Goal: Task Accomplishment & Management: Use online tool/utility

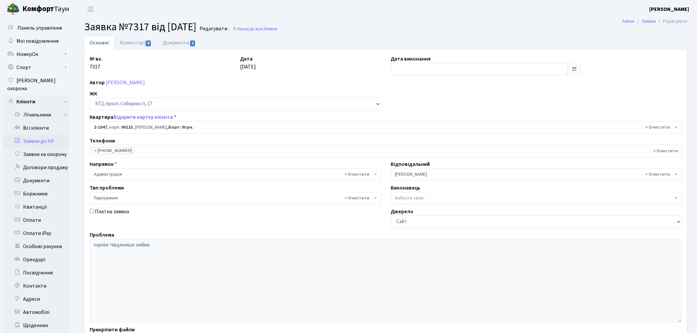
select select "12658"
select select "66"
click at [60, 148] on link "Заявки на охорону" at bounding box center [36, 154] width 66 height 13
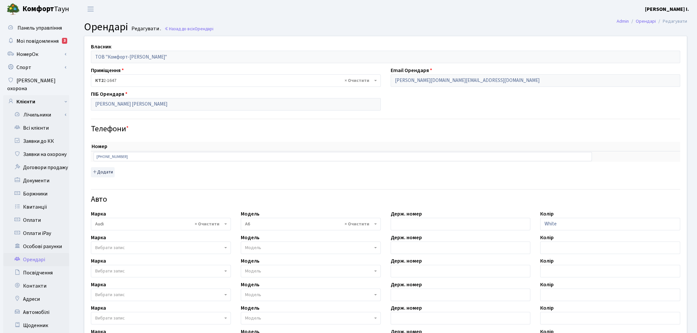
select select "13"
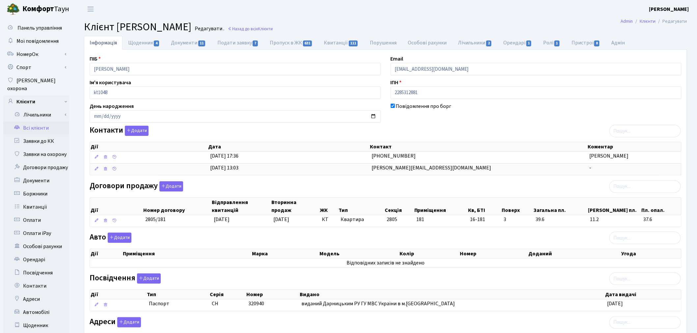
click at [46, 122] on link "Всі клієнти" at bounding box center [36, 127] width 66 height 13
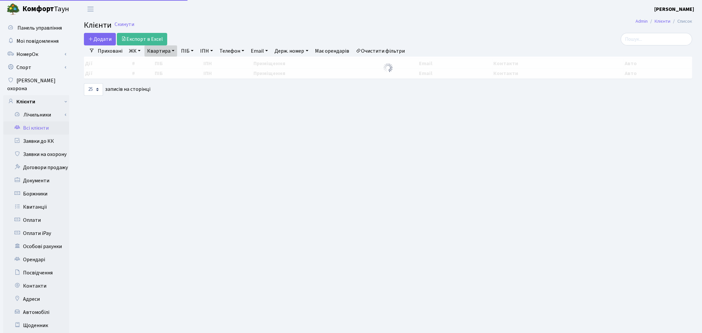
select select "25"
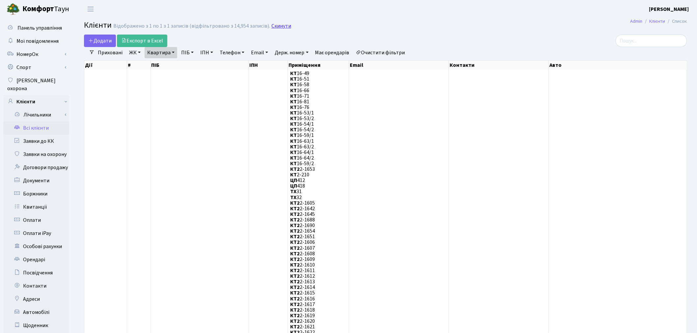
click at [282, 24] on link "Скинути" at bounding box center [281, 26] width 20 height 6
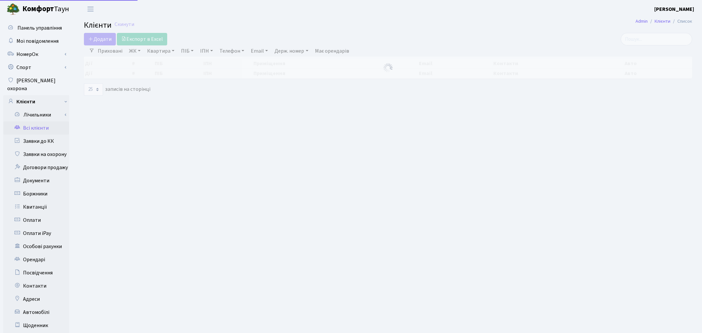
select select "25"
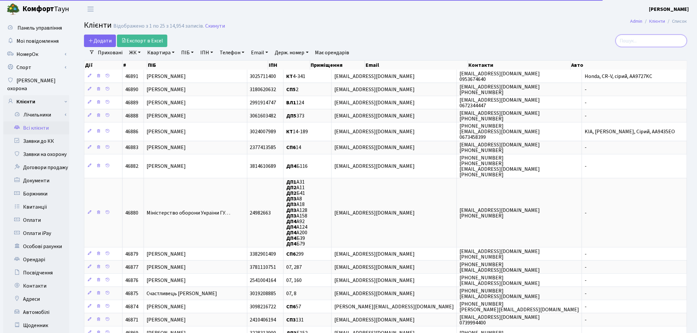
click at [659, 41] on input "search" at bounding box center [650, 41] width 71 height 13
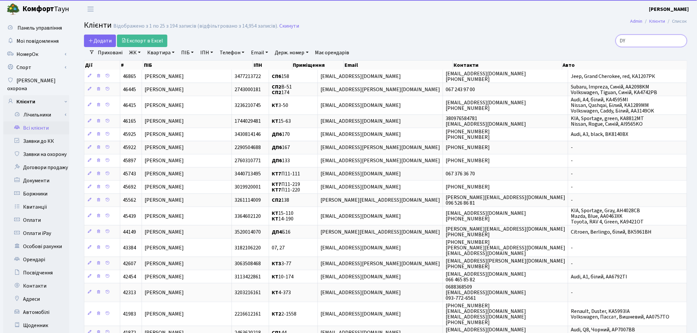
type input "D"
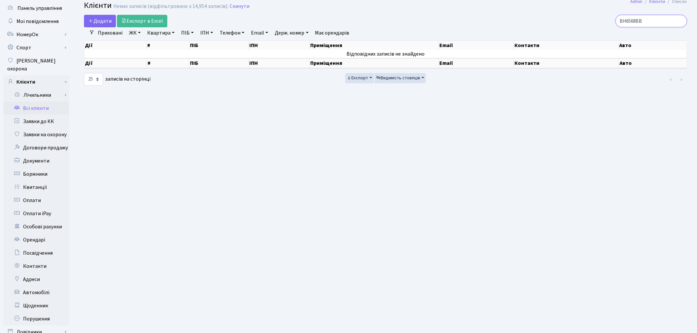
scroll to position [76, 0]
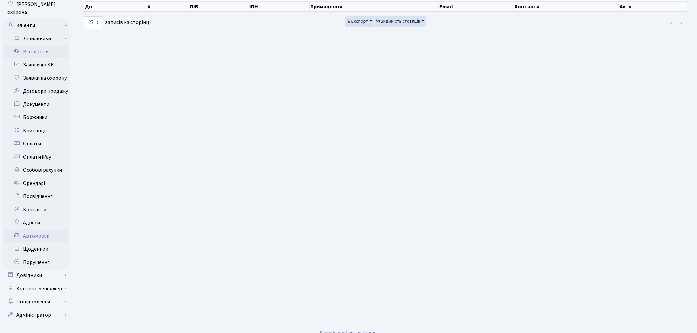
type input "ВН6568ВВ"
click at [48, 229] on link "Автомобілі" at bounding box center [36, 235] width 66 height 13
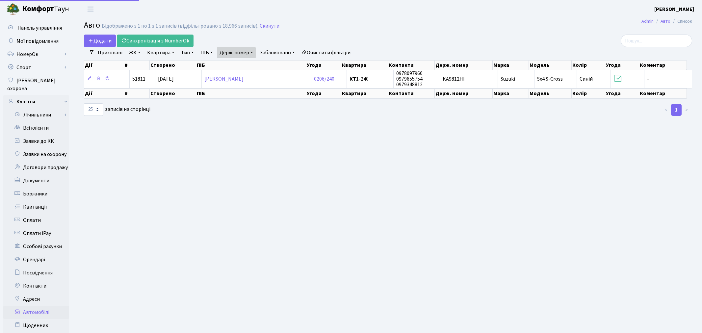
select select "25"
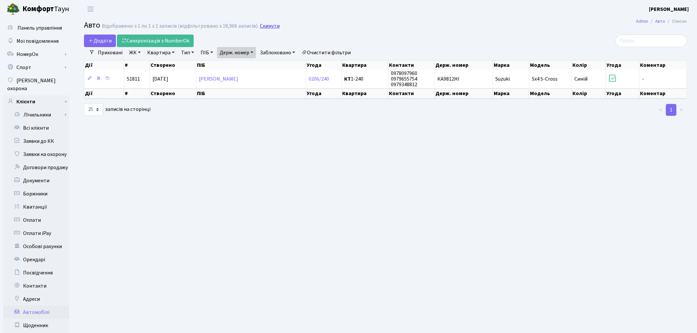
click at [262, 24] on link "Скинути" at bounding box center [270, 26] width 20 height 6
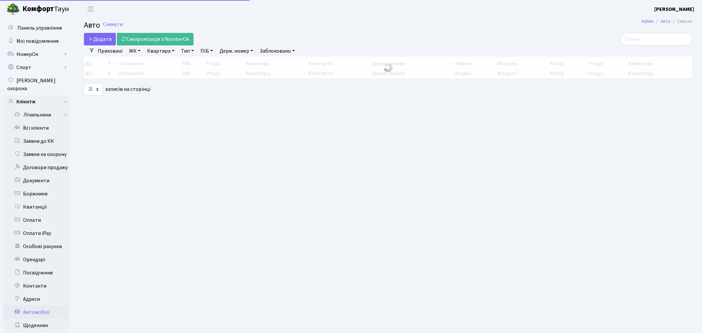
select select "25"
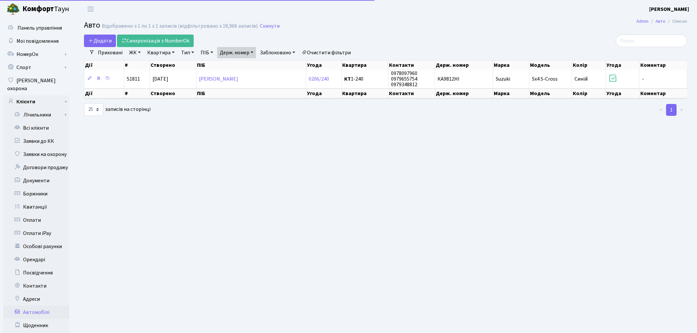
select select "25"
click at [238, 52] on link "Держ. номер" at bounding box center [236, 52] width 39 height 11
click at [236, 55] on link "Держ. номер" at bounding box center [236, 52] width 39 height 11
drag, startPoint x: 250, startPoint y: 68, endPoint x: 219, endPoint y: 68, distance: 31.0
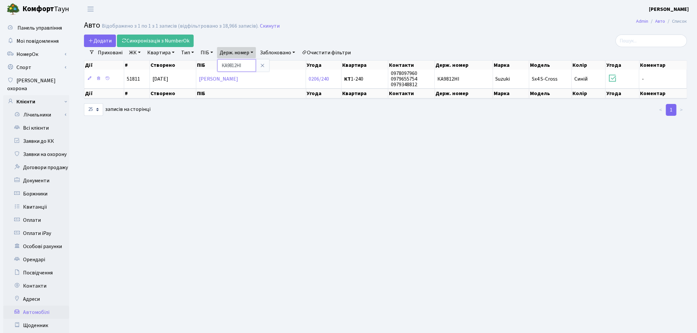
click at [219, 68] on div "Додати Синхронізація з NumberOk Фільтри Приховані ЖК - ТХ, вул. Ділова, 1/2 КТ,…" at bounding box center [385, 76] width 613 height 82
click at [236, 47] on link "Держ. номер" at bounding box center [236, 52] width 39 height 11
click at [242, 61] on input "КА9812НІ" at bounding box center [236, 65] width 39 height 13
drag, startPoint x: 246, startPoint y: 65, endPoint x: 221, endPoint y: 67, distance: 24.8
click at [221, 67] on input "КА9812НІ" at bounding box center [236, 65] width 39 height 13
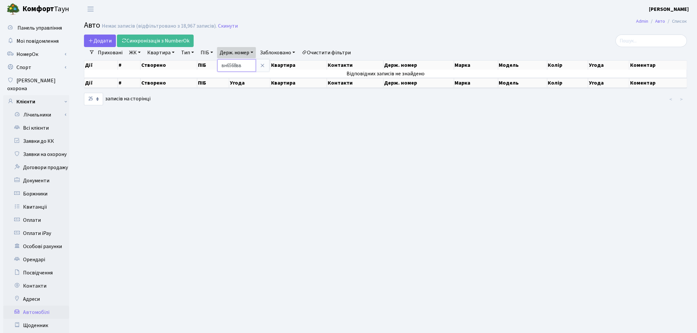
drag, startPoint x: 228, startPoint y: 64, endPoint x: 219, endPoint y: 64, distance: 9.2
click at [219, 64] on div "Додати Синхронізація з NumberOk Фільтри Приховані ЖК - ТХ, вул. Ділова, 1/2 КТ,…" at bounding box center [385, 70] width 613 height 71
click at [234, 52] on link "Держ. номер" at bounding box center [236, 52] width 39 height 11
click at [228, 65] on input "вн6568вв" at bounding box center [236, 65] width 39 height 13
type input "ВН6568ВВ"
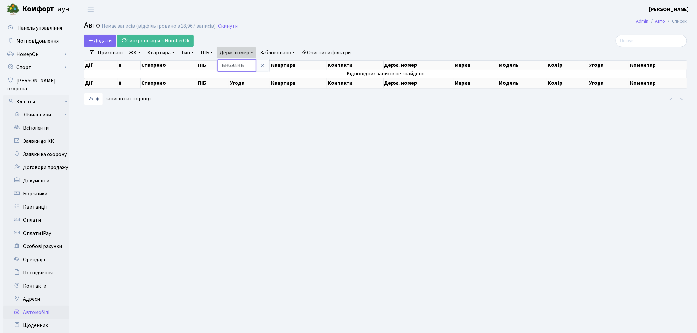
click at [249, 65] on input "ВН6568ВВ" at bounding box center [236, 65] width 39 height 13
click at [225, 64] on input "ВН6568ВВ" at bounding box center [236, 65] width 39 height 13
click at [109, 54] on link "Приховані" at bounding box center [110, 52] width 30 height 11
click at [106, 53] on link "Приховані" at bounding box center [110, 52] width 30 height 11
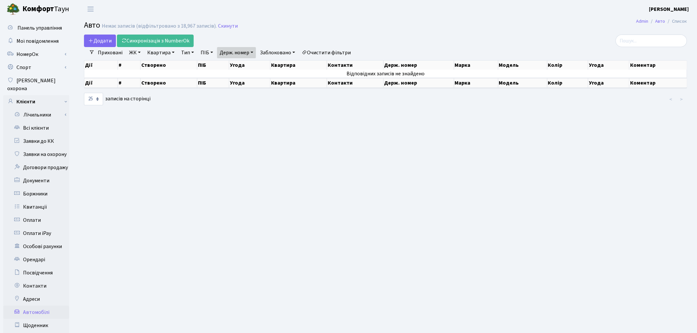
click at [232, 52] on link "Держ. номер" at bounding box center [236, 52] width 39 height 11
drag, startPoint x: 252, startPoint y: 63, endPoint x: 220, endPoint y: 65, distance: 32.3
click at [220, 65] on input "ВН6568ВВ" at bounding box center [236, 65] width 39 height 13
click at [659, 41] on input "search" at bounding box center [650, 41] width 71 height 13
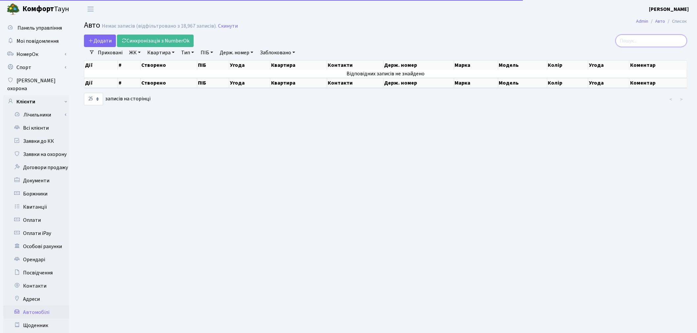
paste input "ВН6568ВВ"
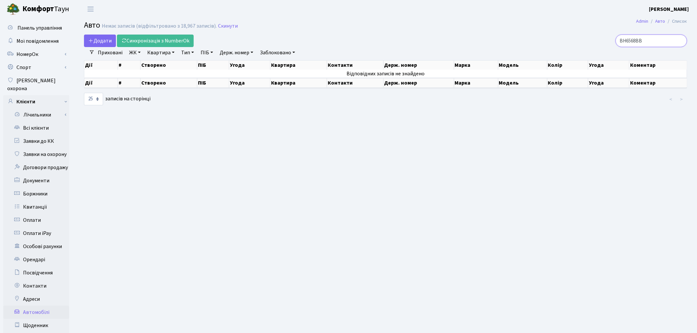
click at [634, 40] on input "ВН6568ВВ" at bounding box center [650, 41] width 71 height 13
drag, startPoint x: 657, startPoint y: 40, endPoint x: 644, endPoint y: 42, distance: 13.6
click at [644, 42] on input "ВН6568ВВ" at bounding box center [650, 41] width 71 height 13
click at [635, 40] on input "ВН6568" at bounding box center [650, 41] width 71 height 13
type input "ВН 6568"
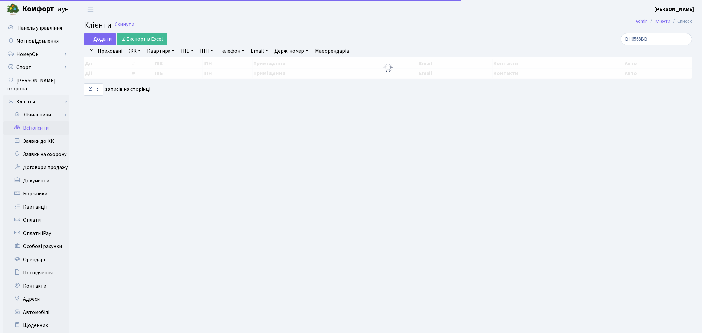
select select "25"
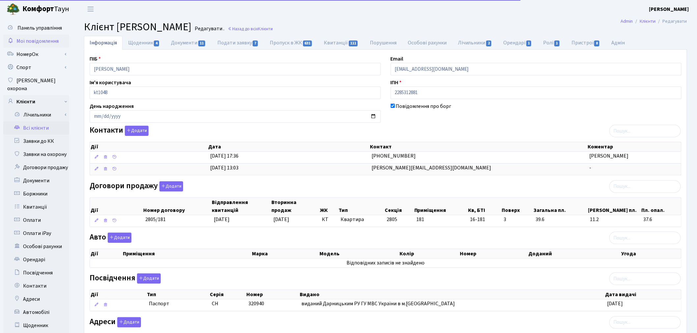
click at [47, 44] on span "Мої повідомлення" at bounding box center [37, 41] width 42 height 7
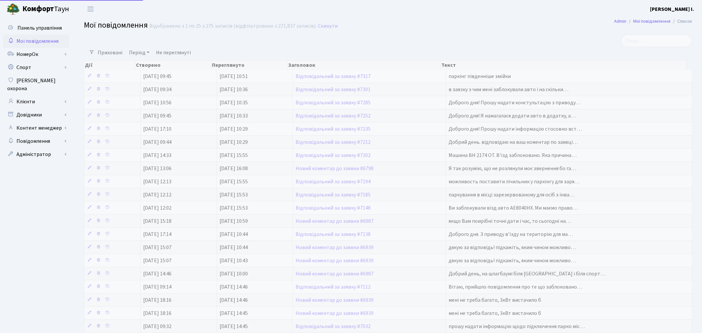
select select "25"
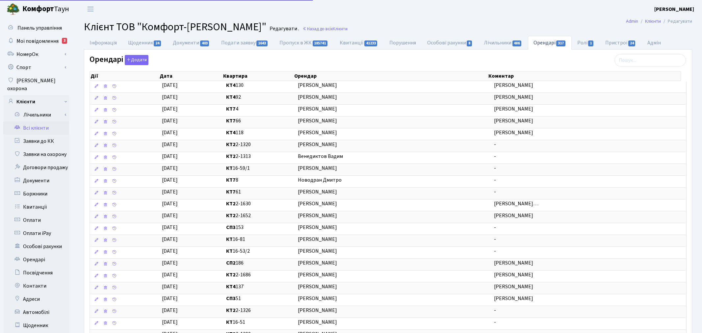
select select "25"
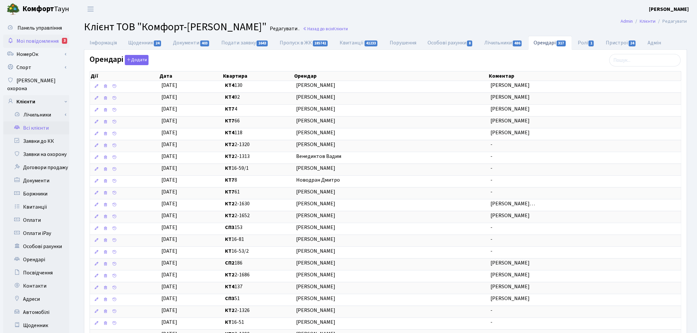
click at [33, 38] on span "Мої повідомлення" at bounding box center [37, 41] width 42 height 7
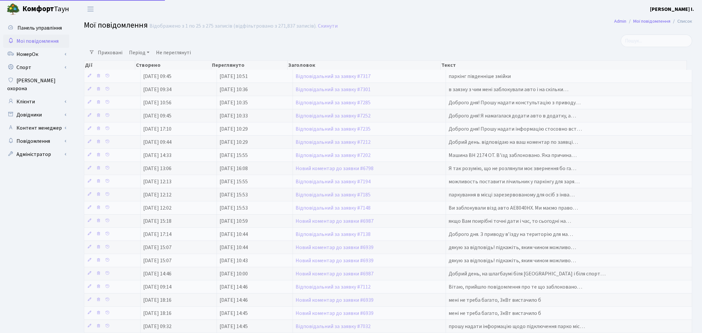
select select "25"
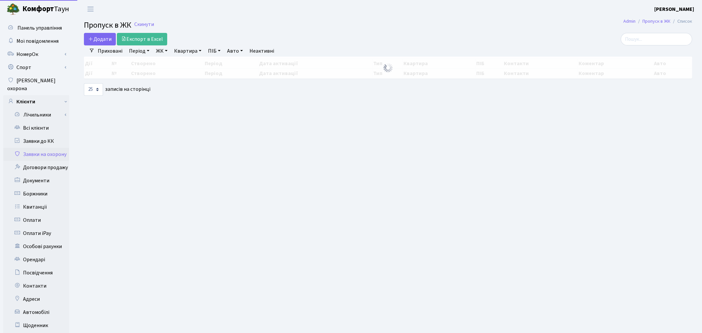
select select "25"
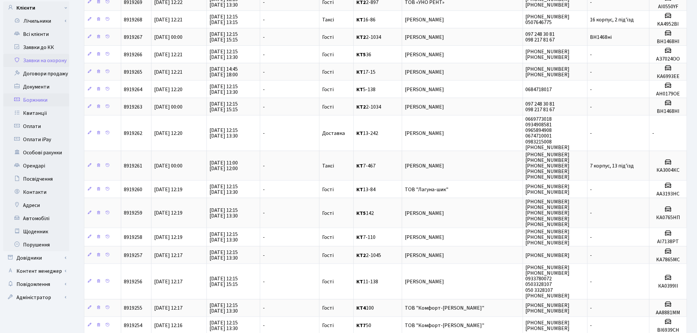
scroll to position [110, 0]
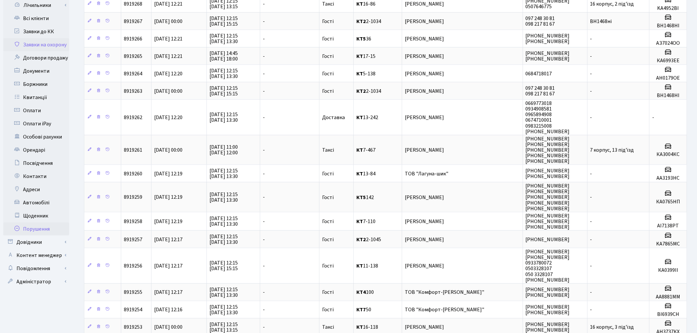
click at [45, 223] on link "Порушення" at bounding box center [36, 229] width 66 height 13
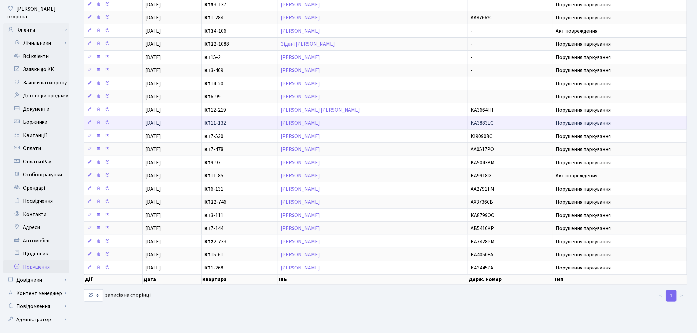
scroll to position [73, 0]
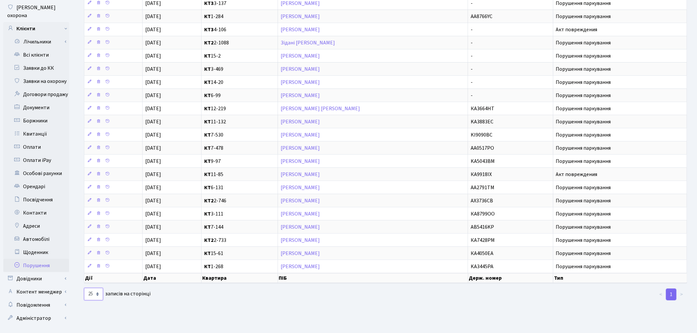
click at [94, 297] on select "10 25 50 100 250 500 1,000" at bounding box center [93, 294] width 19 height 13
select select "500"
click at [84, 290] on select "10 25 50 100 250 500 1,000" at bounding box center [93, 294] width 19 height 13
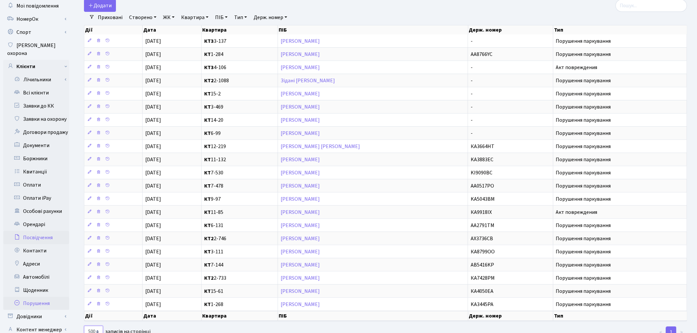
scroll to position [37, 0]
click at [41, 269] on link "Автомобілі" at bounding box center [36, 275] width 66 height 13
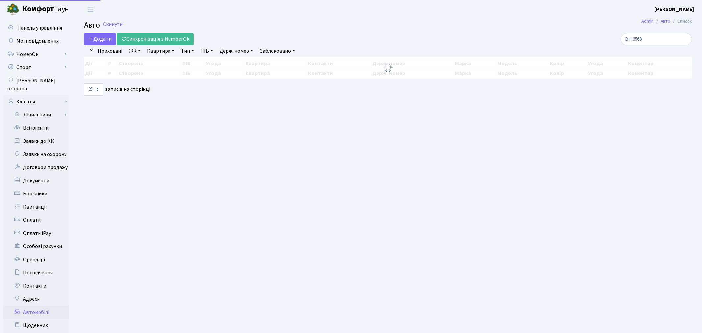
select select "25"
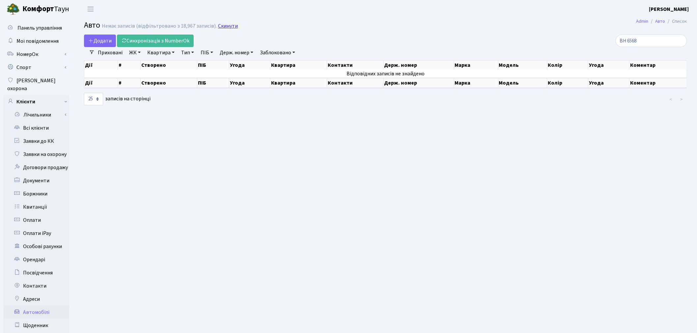
click at [225, 25] on link "Скинути" at bounding box center [228, 26] width 20 height 6
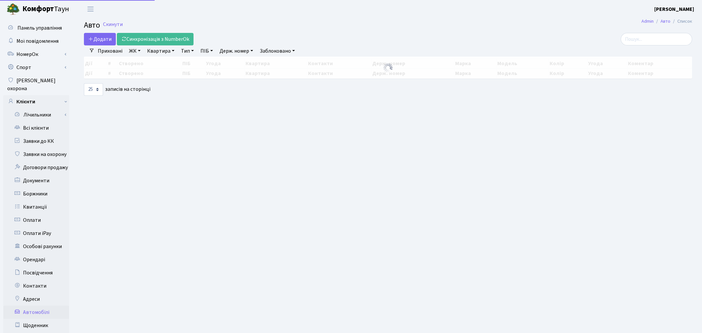
select select "25"
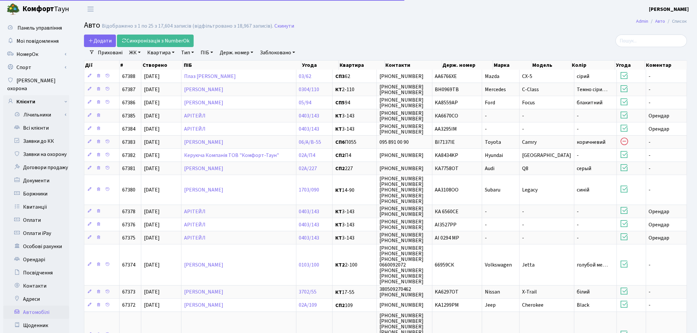
click at [278, 50] on link "Заблоковано" at bounding box center [277, 52] width 40 height 11
click at [290, 80] on link "Так" at bounding box center [283, 83] width 52 height 10
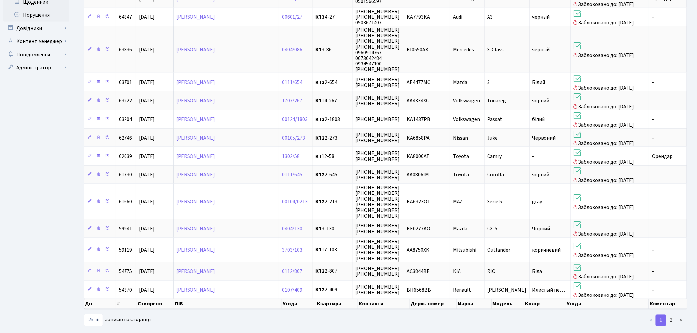
scroll to position [324, 0]
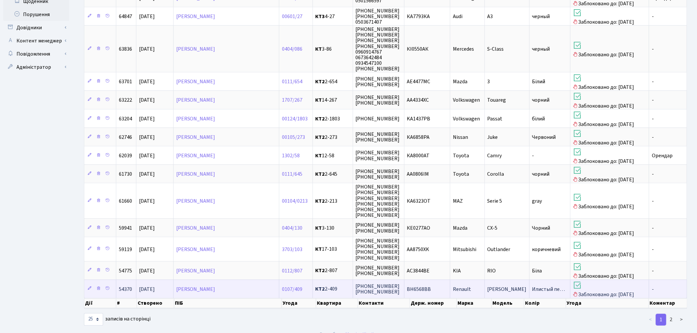
click at [430, 286] on span "BH6568BB" at bounding box center [419, 289] width 24 height 7
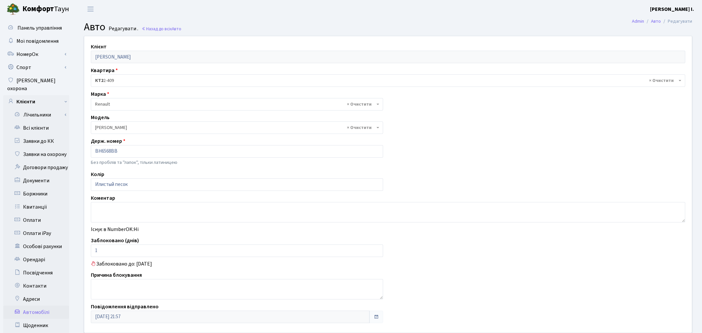
select select "457"
drag, startPoint x: 100, startPoint y: 247, endPoint x: 87, endPoint y: 249, distance: 12.6
click at [91, 248] on input "1" at bounding box center [236, 251] width 290 height 13
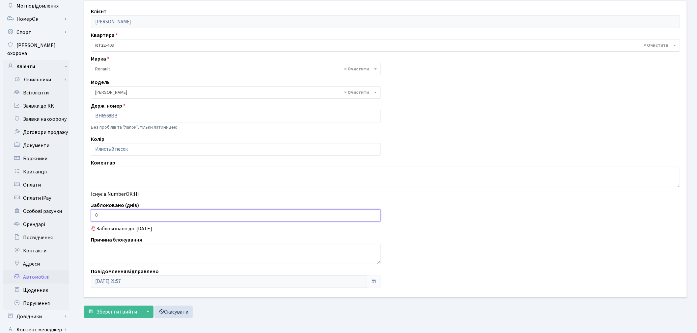
scroll to position [37, 0]
type input "0"
click at [100, 307] on span "Зберегти і вийти" at bounding box center [116, 310] width 40 height 7
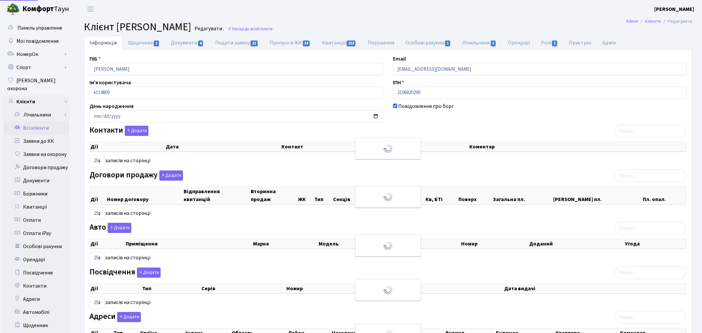
select select "25"
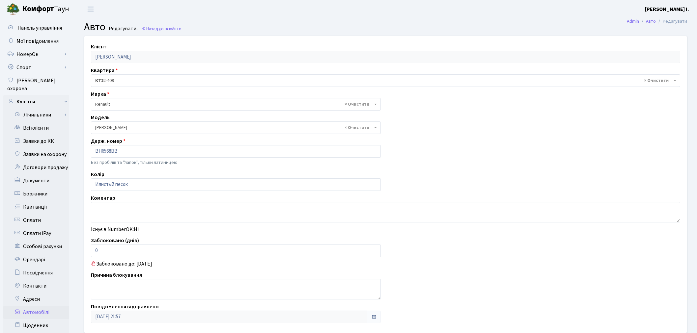
select select "457"
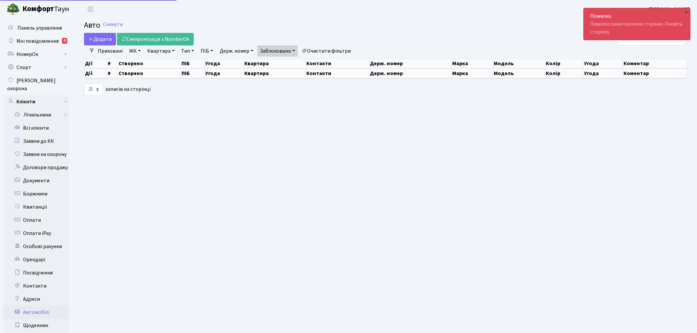
select select "25"
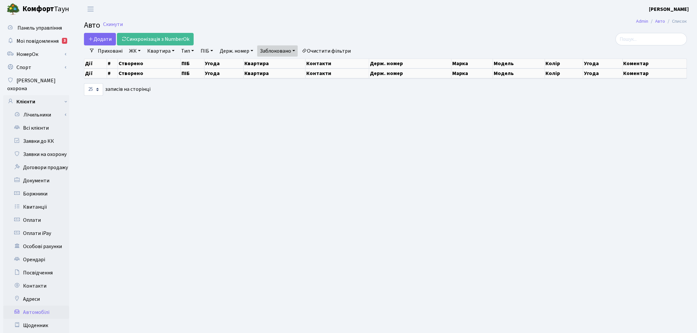
click at [281, 45] on div "Додати Синхронізація з NumberOk" at bounding box center [283, 39] width 399 height 13
click at [283, 48] on link "Заблоковано" at bounding box center [277, 50] width 40 height 11
click at [289, 152] on main "Admin Авто Список Авто Скинути Додати Синхронізація з NumberOk Фільтри Прихован…" at bounding box center [385, 209] width 623 height 383
click at [293, 49] on link "Заблоковано" at bounding box center [277, 50] width 40 height 11
click at [293, 123] on main "Admin Авто Список Авто Скинути Додати Синхронізація з NumberOk Фільтри Прихован…" at bounding box center [385, 209] width 623 height 383
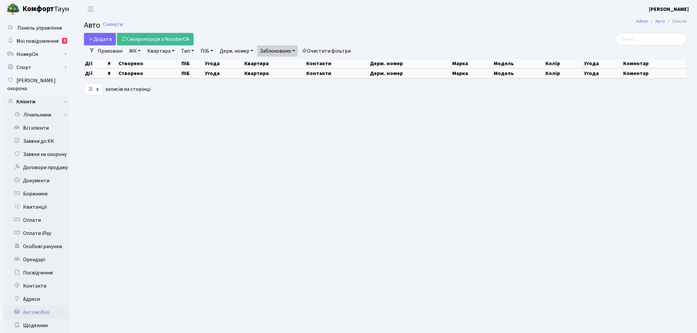
click at [288, 53] on link "Заблоковано" at bounding box center [277, 50] width 40 height 11
click at [279, 110] on main "Admin Авто Список Авто Скинути Додати Синхронізація з NumberOk Фільтри Прихован…" at bounding box center [385, 209] width 623 height 383
click at [288, 50] on link "Заблоковано" at bounding box center [277, 50] width 40 height 11
click at [286, 122] on main "Admin Авто Список Авто Скинути Додати Синхронізація з NumberOk Фільтри Прихован…" at bounding box center [385, 209] width 623 height 383
click at [281, 49] on link "Заблоковано" at bounding box center [277, 50] width 40 height 11
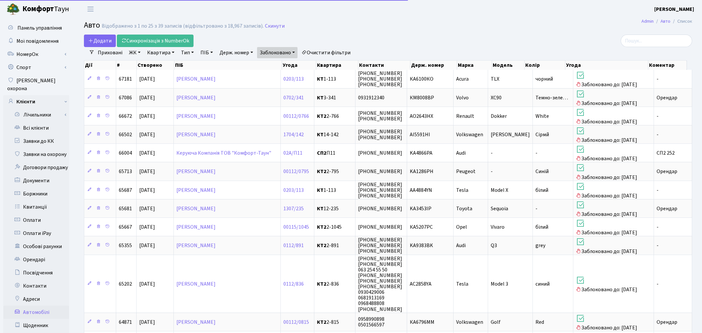
select select "25"
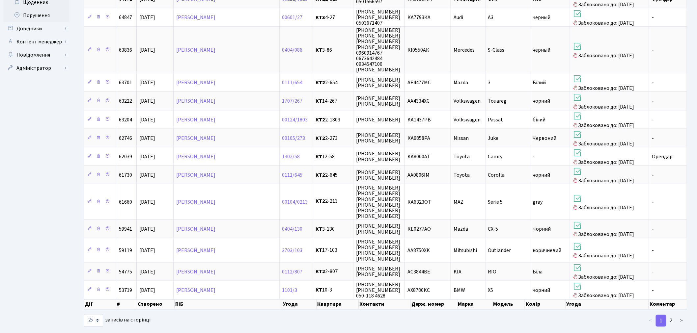
scroll to position [324, 0]
click at [675, 315] on link "2" at bounding box center [671, 320] width 11 height 12
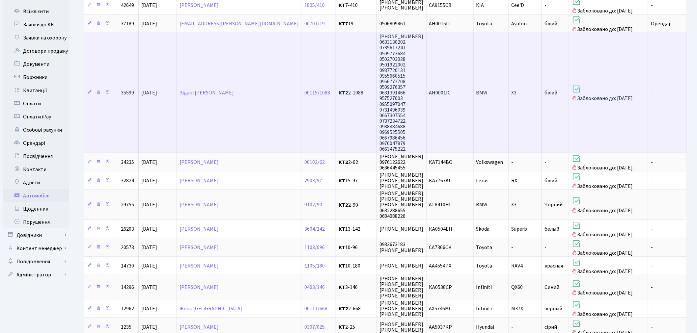
scroll to position [0, 0]
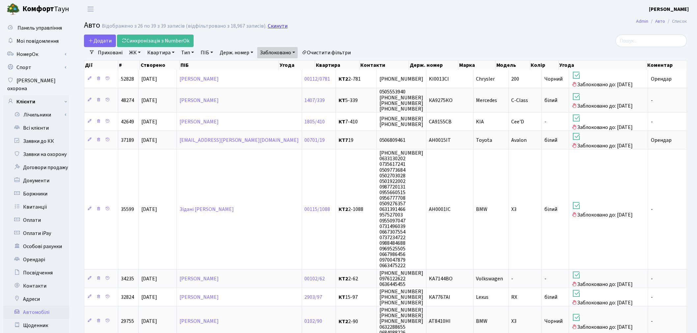
click at [275, 27] on link "Скинути" at bounding box center [278, 26] width 20 height 6
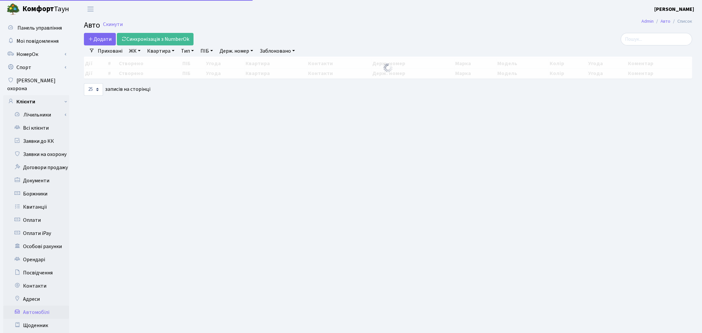
select select "25"
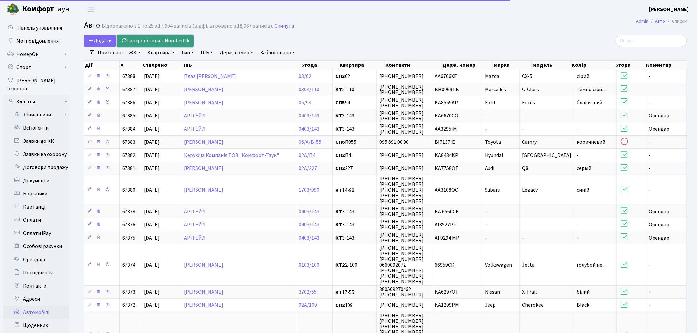
click at [139, 38] on link "Синхронізація з NumberOk" at bounding box center [155, 41] width 77 height 13
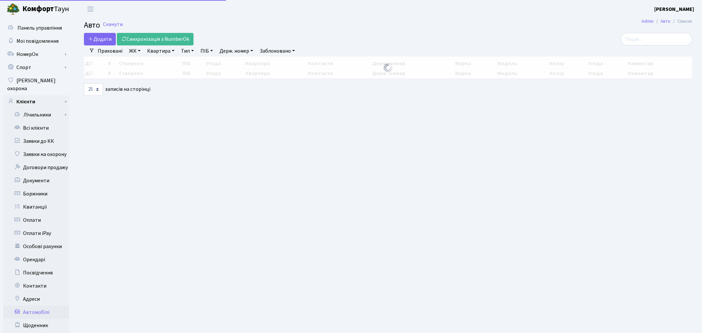
select select "25"
